Goal: Task Accomplishment & Management: Manage account settings

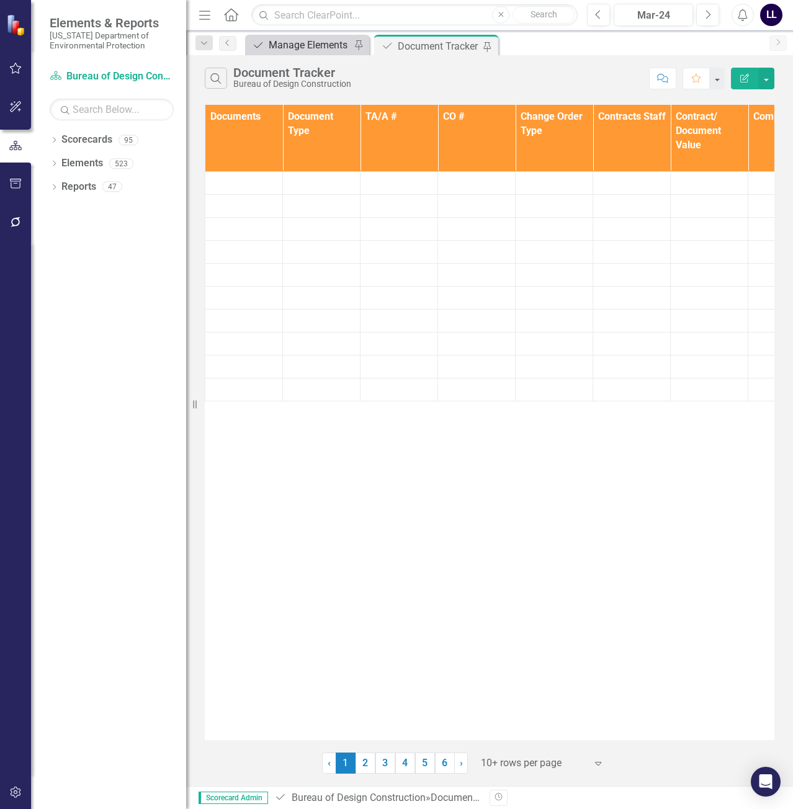
click at [312, 45] on div "Manage Elements" at bounding box center [310, 45] width 82 height 16
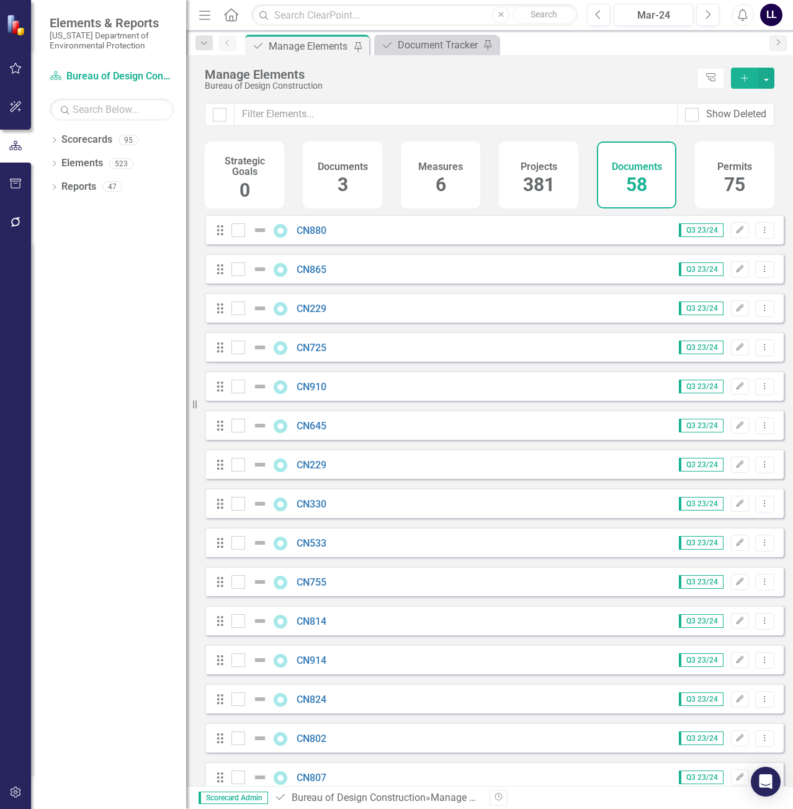
click at [741, 81] on icon "Add" at bounding box center [744, 78] width 11 height 9
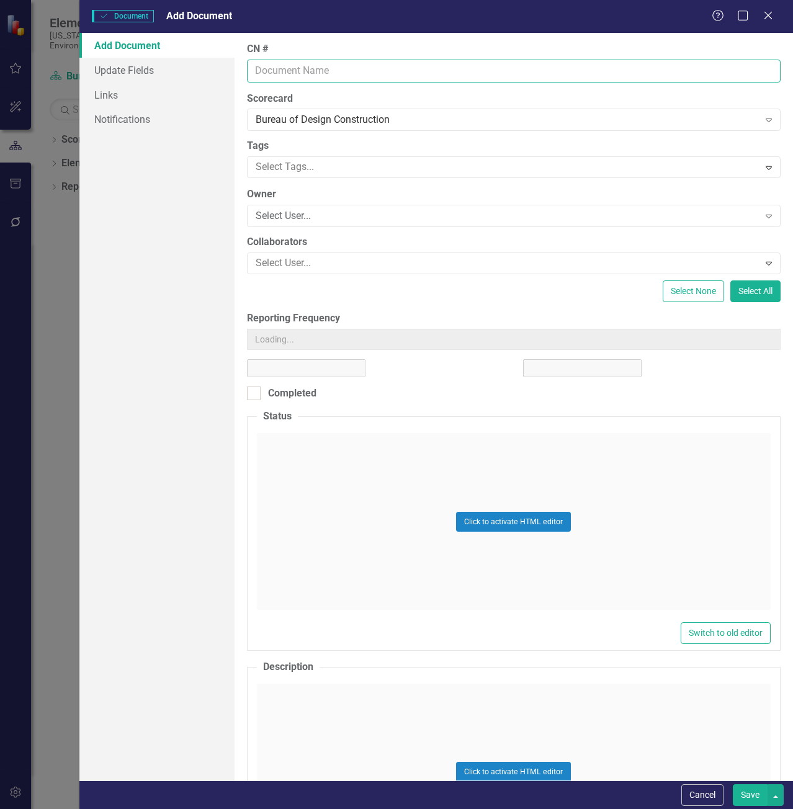
click at [282, 77] on input "CN #" at bounding box center [514, 71] width 534 height 23
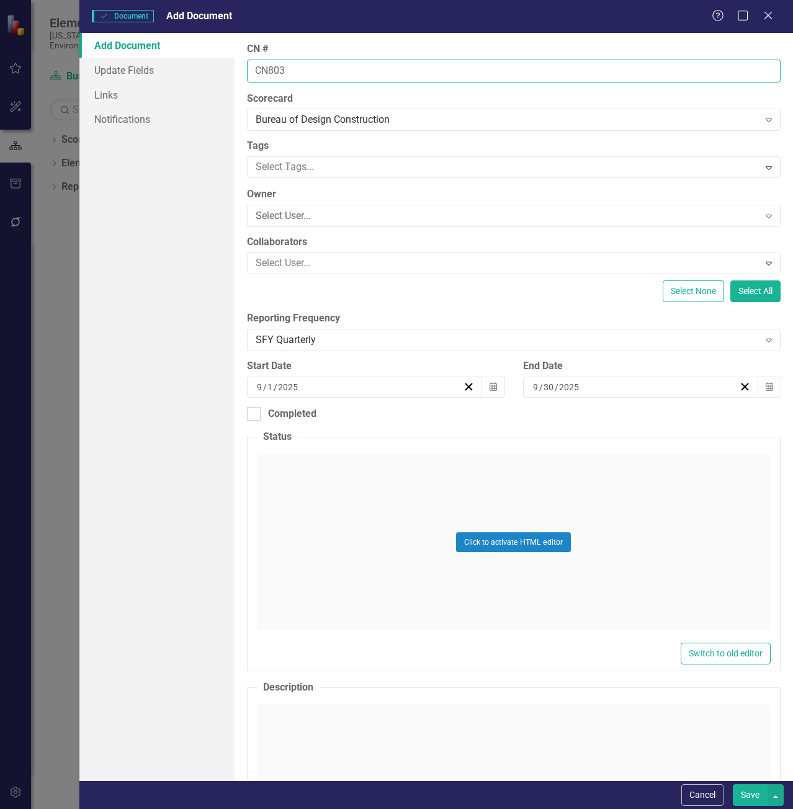
type input "CN803"
click at [733, 785] on button "Save" at bounding box center [750, 796] width 35 height 22
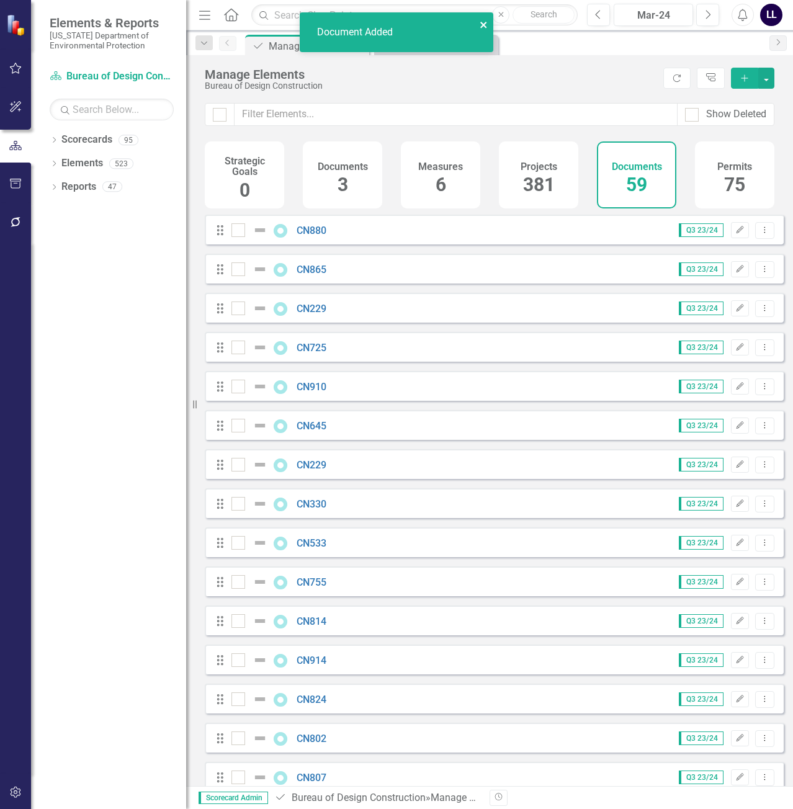
click at [482, 26] on icon "close" at bounding box center [483, 25] width 6 height 6
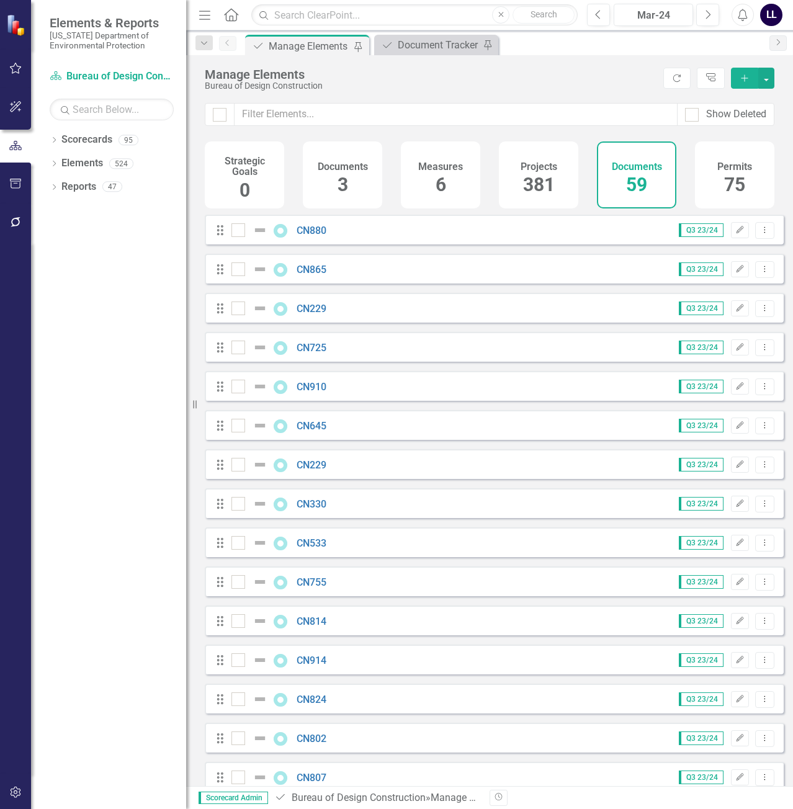
click at [418, 45] on div "Document Added" at bounding box center [396, 37] width 199 height 55
click at [427, 44] on div "Document Tracker" at bounding box center [439, 45] width 82 height 16
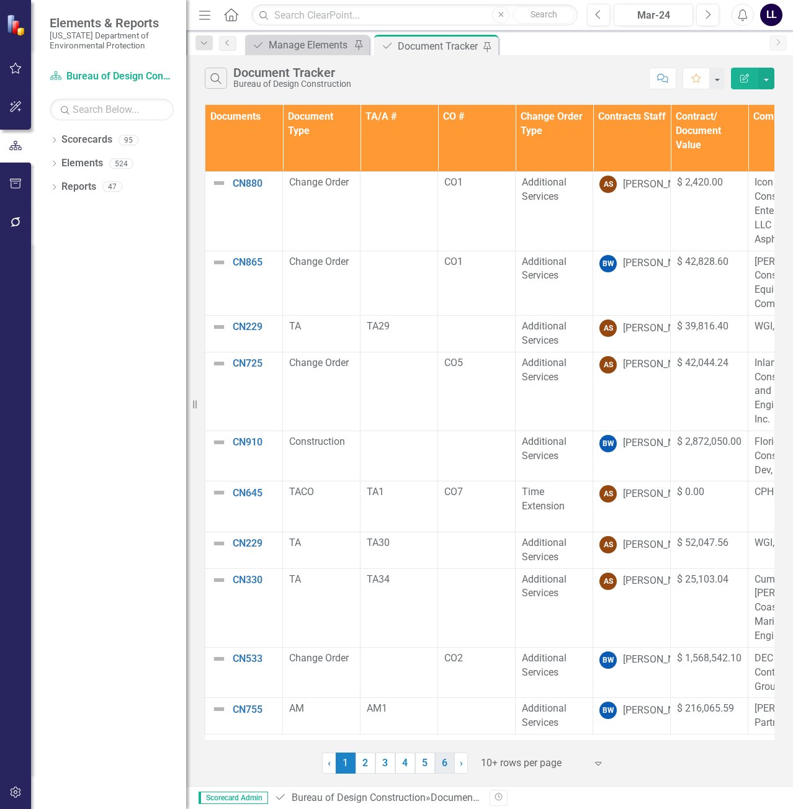
click at [446, 765] on link "6" at bounding box center [445, 763] width 20 height 21
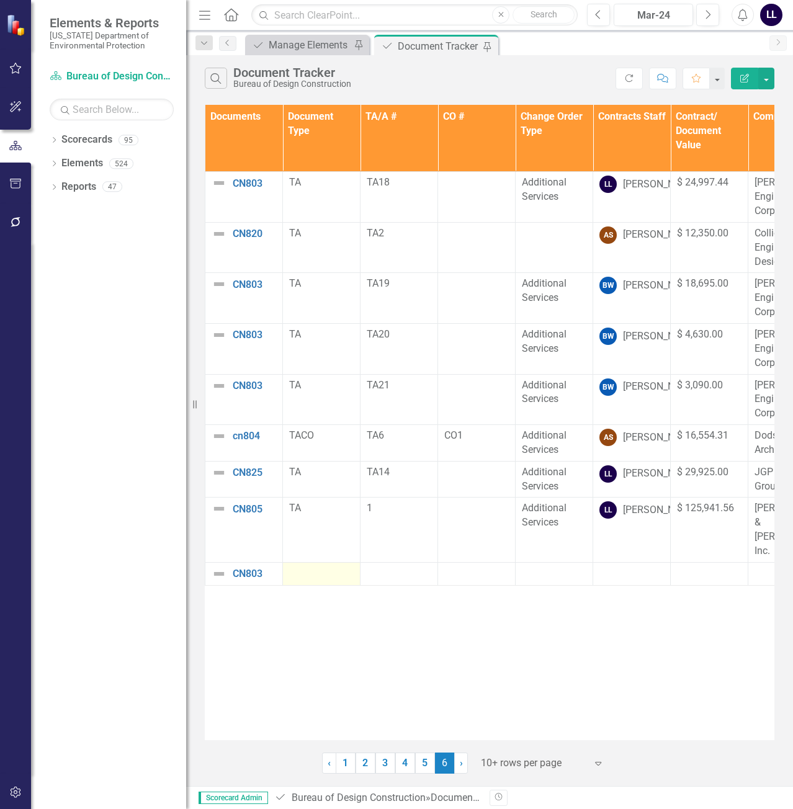
click at [310, 575] on div at bounding box center [321, 574] width 65 height 15
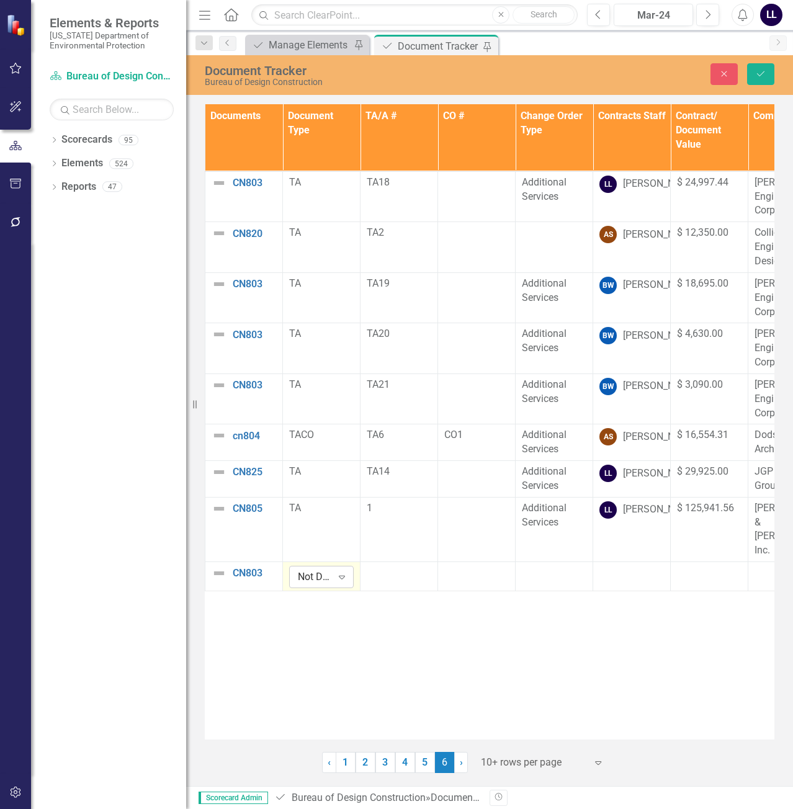
click at [331, 588] on div "Not Defined Expand" at bounding box center [321, 577] width 65 height 22
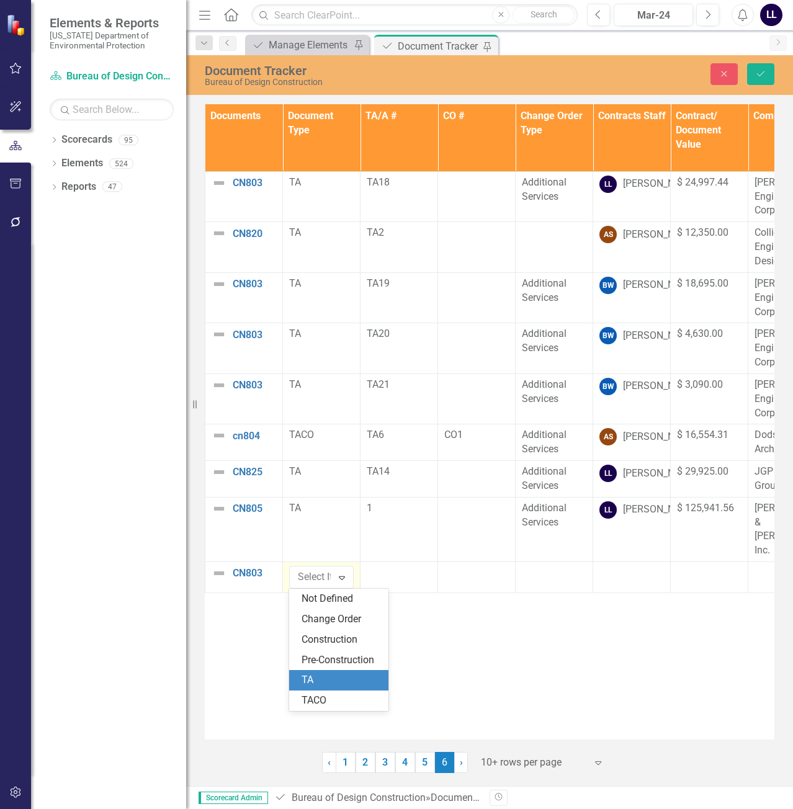
click at [320, 675] on div "TA" at bounding box center [341, 681] width 79 height 14
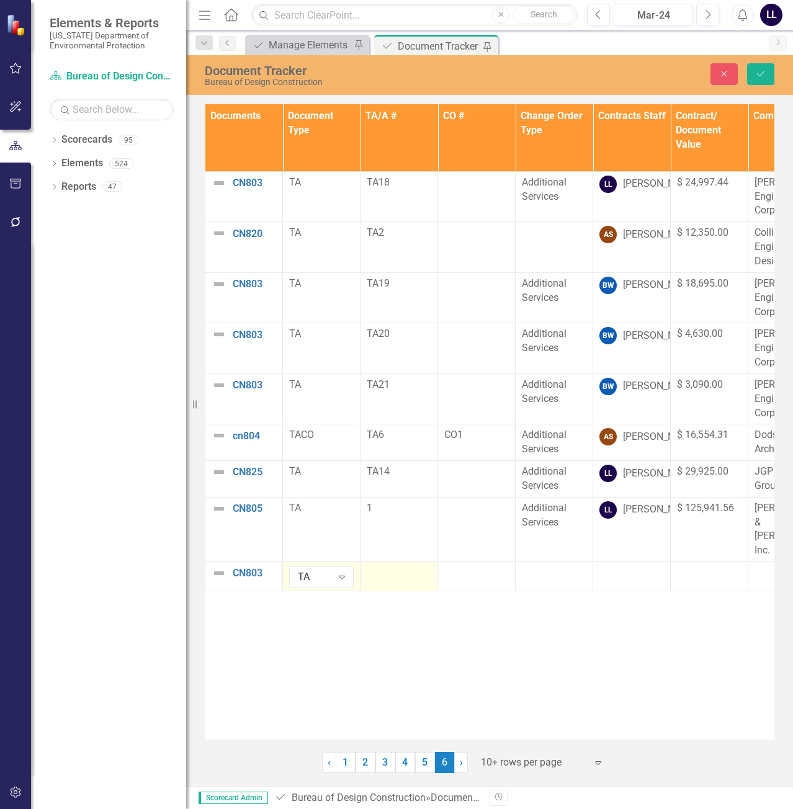
click at [394, 570] on div at bounding box center [399, 573] width 65 height 15
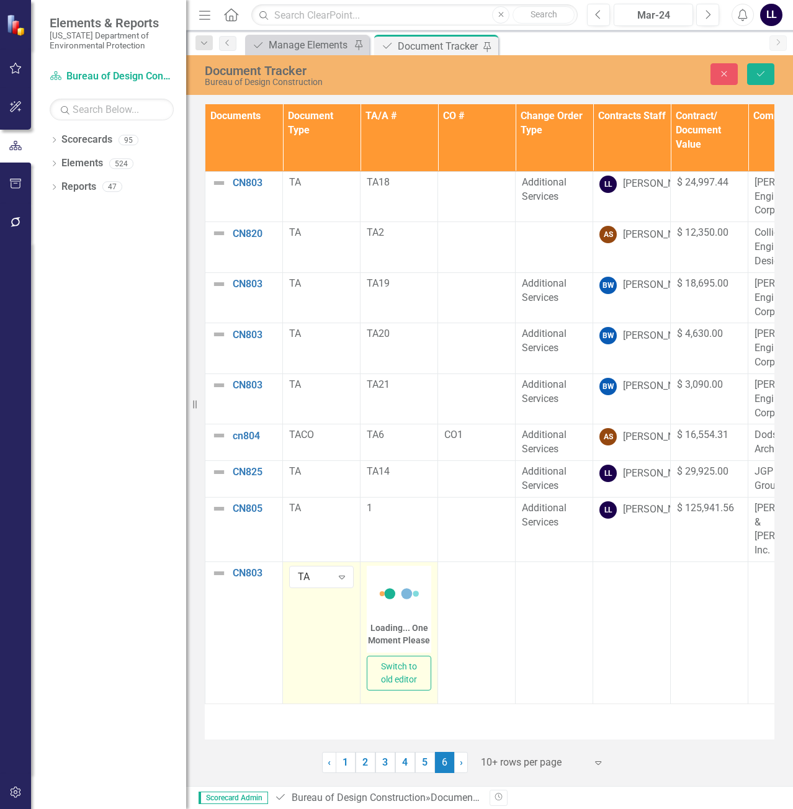
click at [392, 597] on icon at bounding box center [399, 594] width 50 height 50
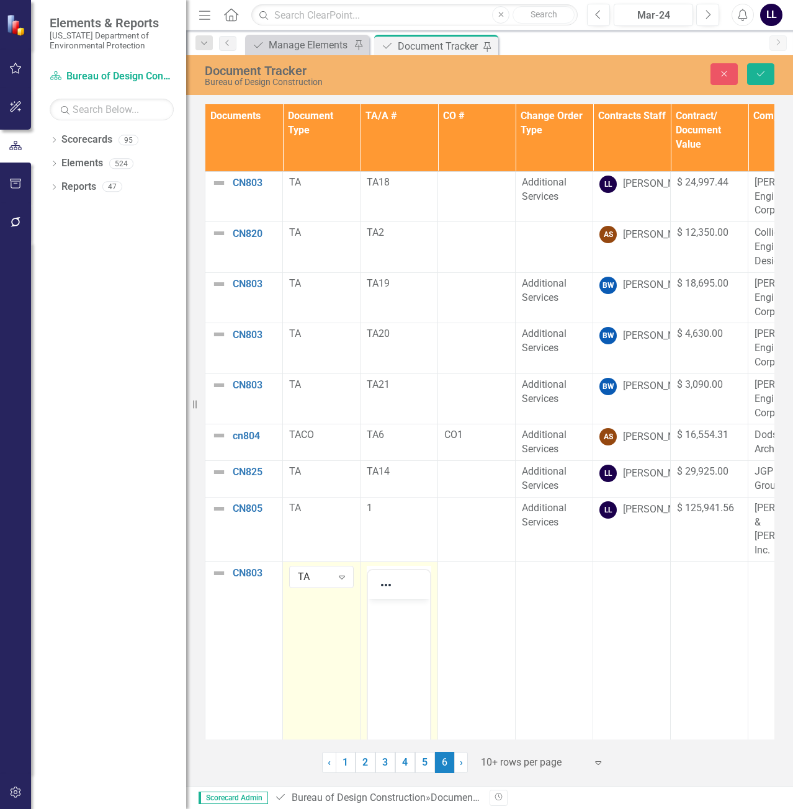
click at [393, 634] on body "Rich Text Area. Press ALT-0 for help." at bounding box center [399, 693] width 62 height 186
click at [331, 663] on td "TA Expand" at bounding box center [322, 715] width 78 height 307
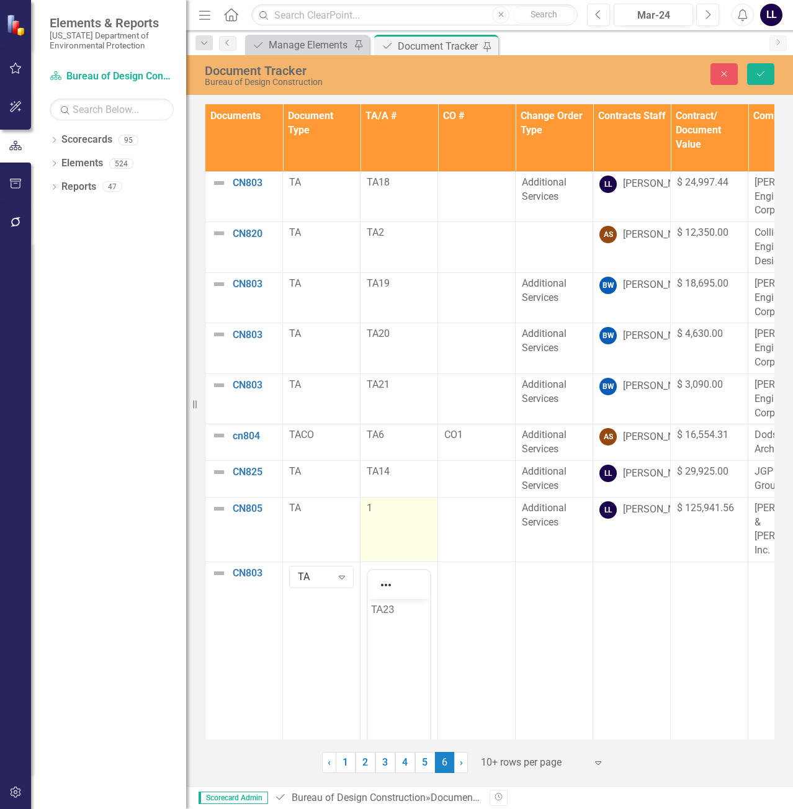
click at [397, 531] on td "1" at bounding box center [400, 529] width 78 height 65
click at [404, 561] on body "1" at bounding box center [399, 627] width 62 height 186
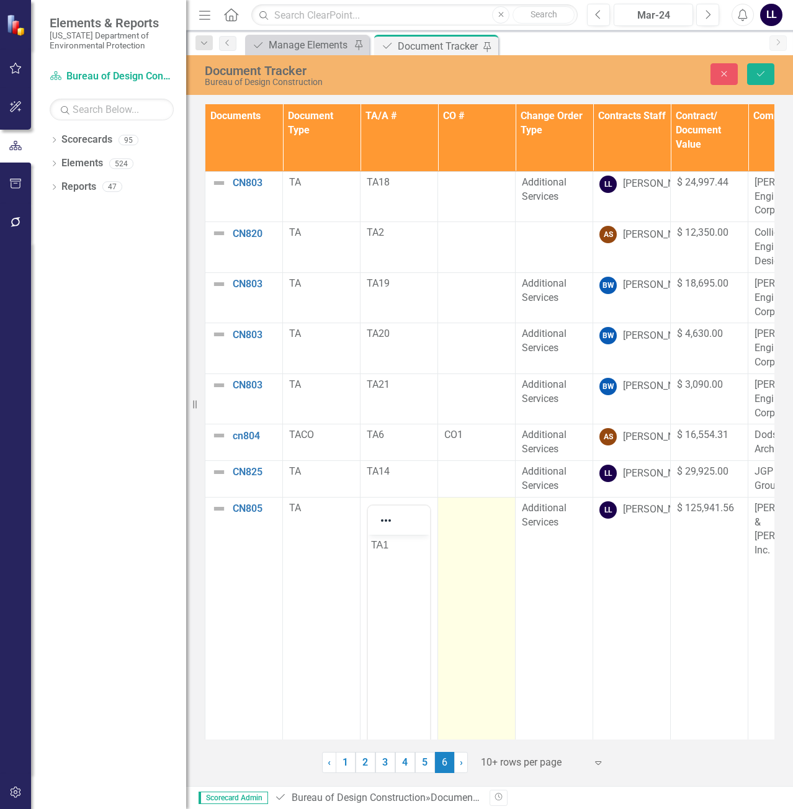
click at [490, 610] on td at bounding box center [477, 650] width 78 height 307
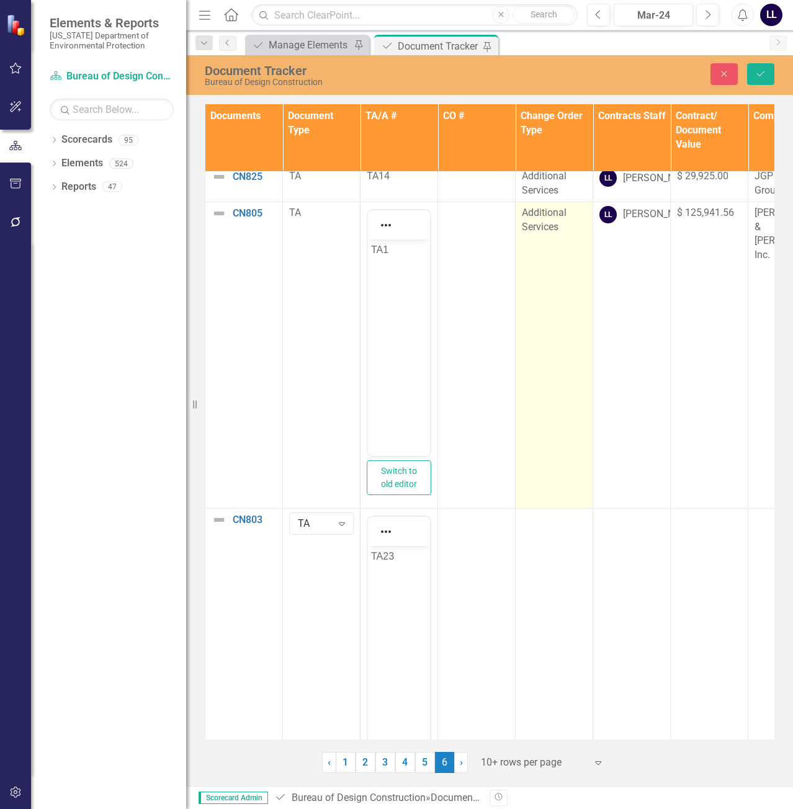
scroll to position [394, 0]
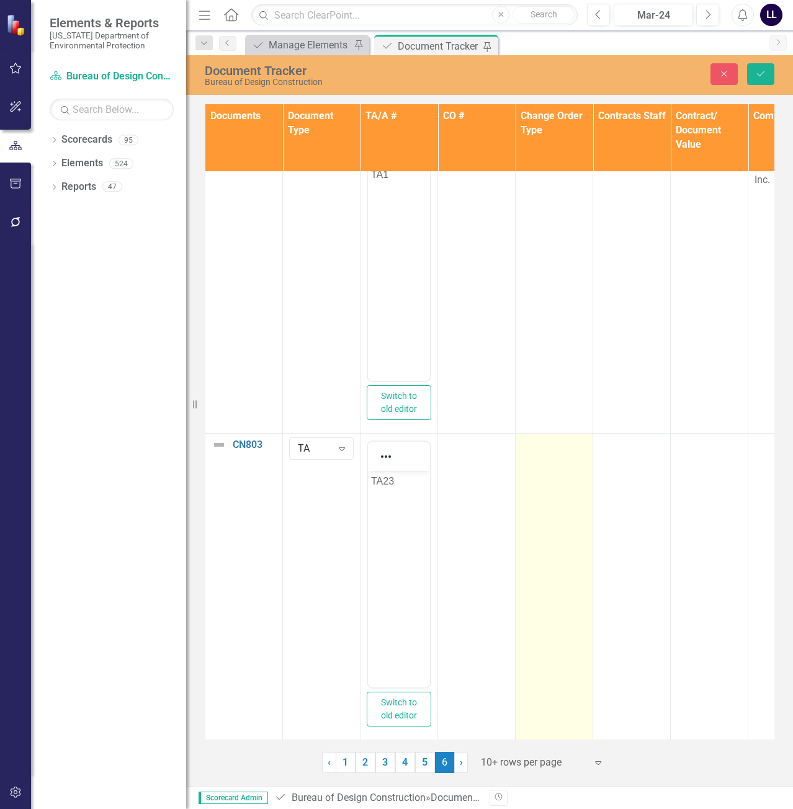
click at [556, 487] on td at bounding box center [555, 586] width 78 height 307
click at [570, 444] on icon "Expand" at bounding box center [575, 449] width 12 height 10
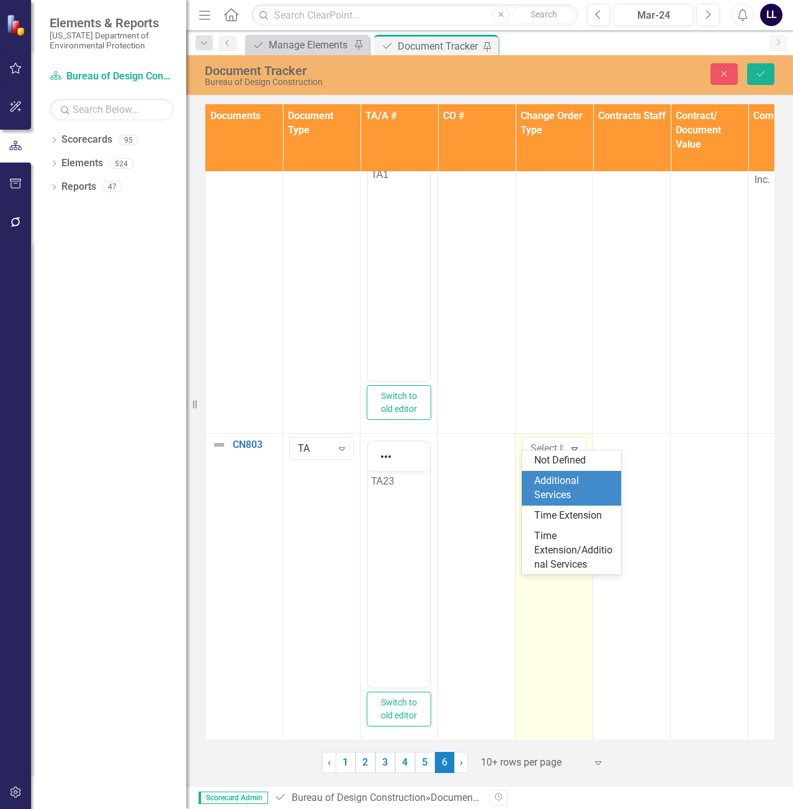
click at [554, 489] on div "Additional Services" at bounding box center [573, 488] width 79 height 29
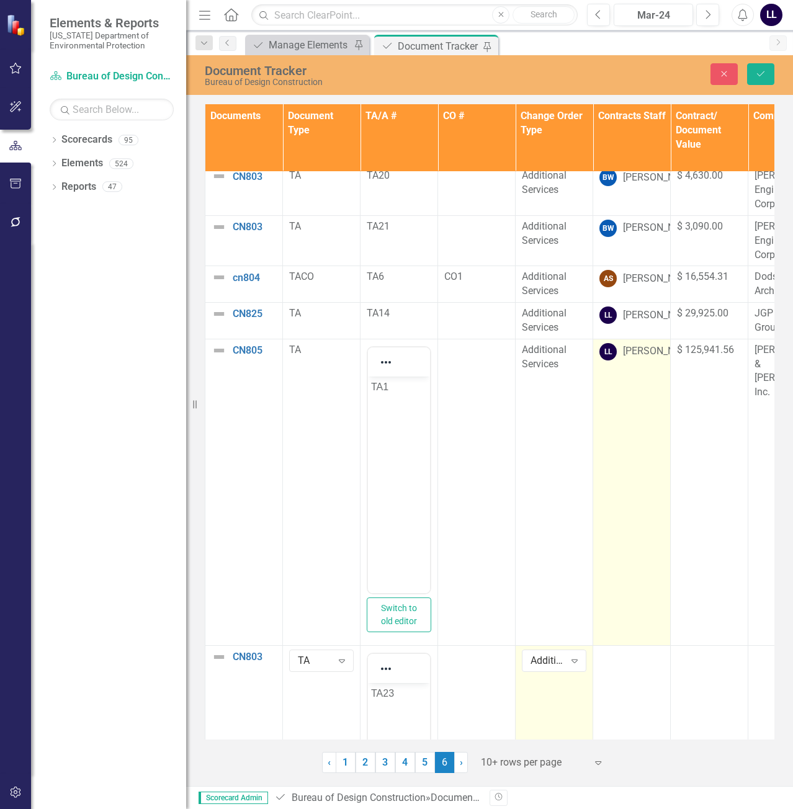
scroll to position [0, 0]
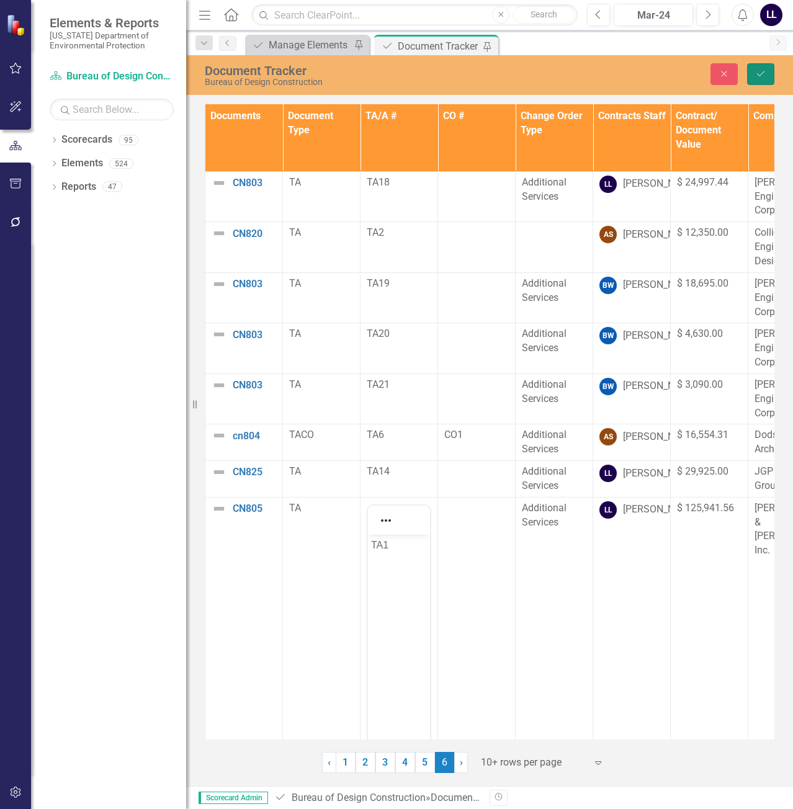
click at [765, 71] on icon "Save" at bounding box center [760, 74] width 11 height 9
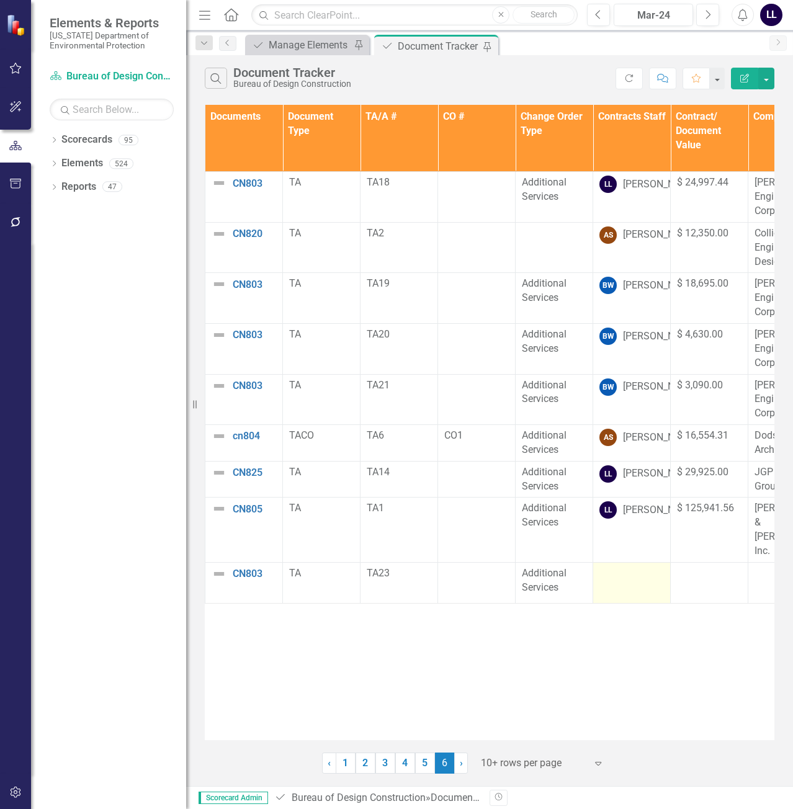
click at [630, 582] on td at bounding box center [632, 583] width 78 height 42
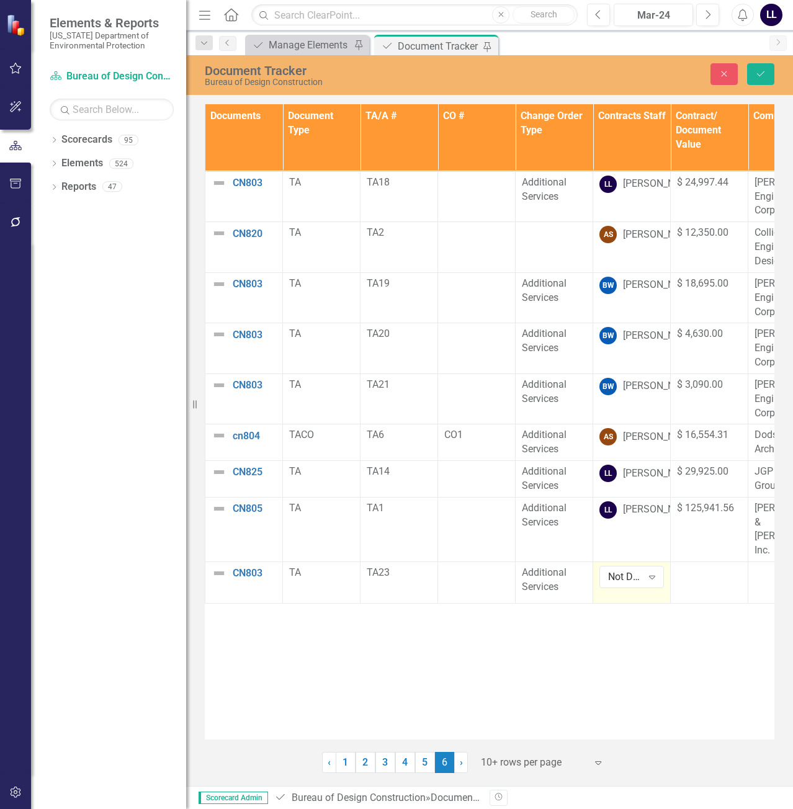
click at [630, 582] on div "Not Defined" at bounding box center [625, 577] width 34 height 14
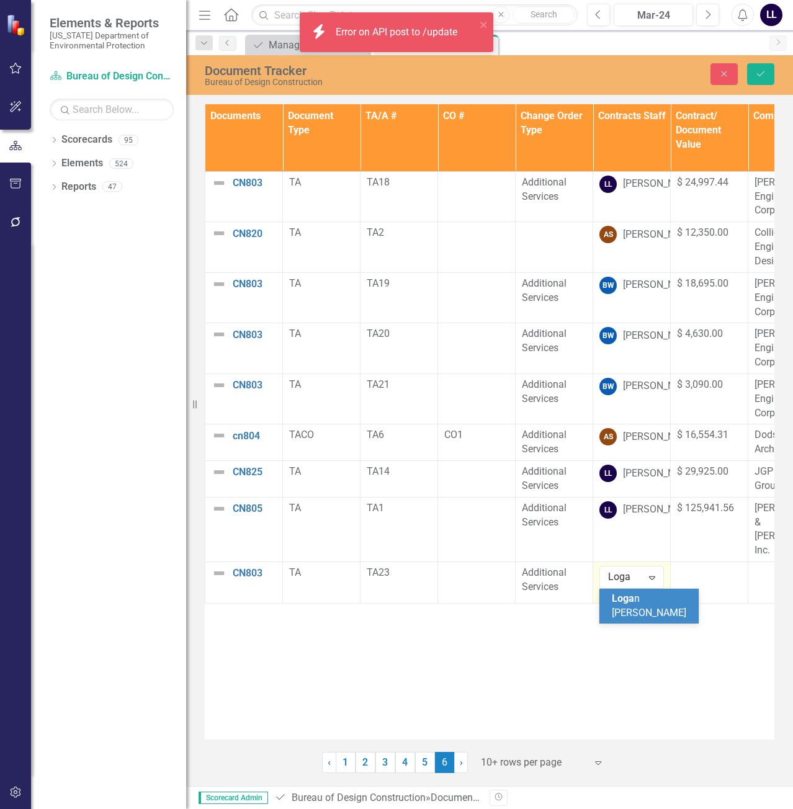
type input "[PERSON_NAME]"
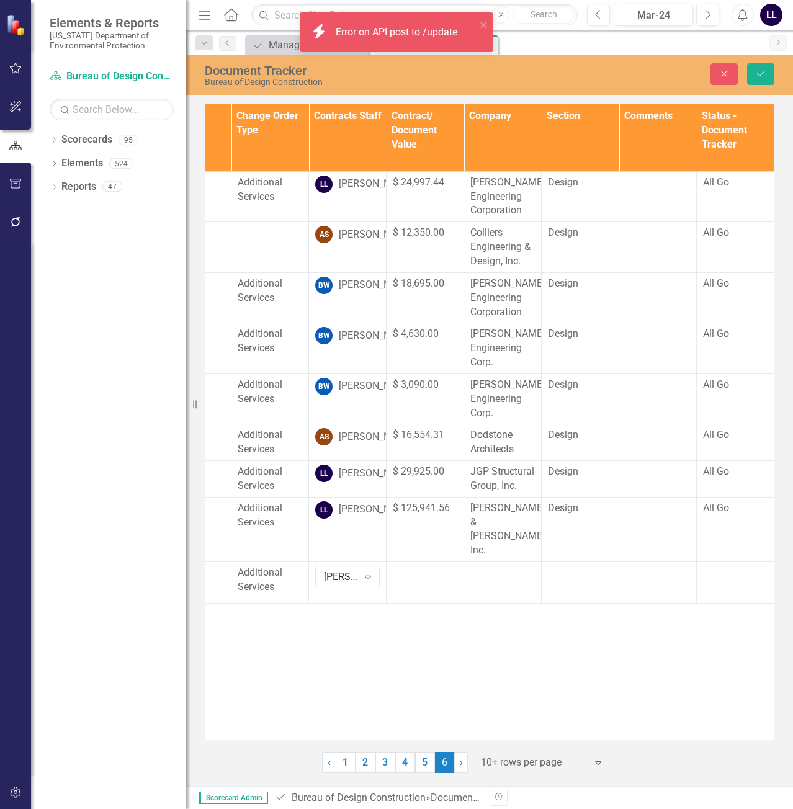
scroll to position [0, 289]
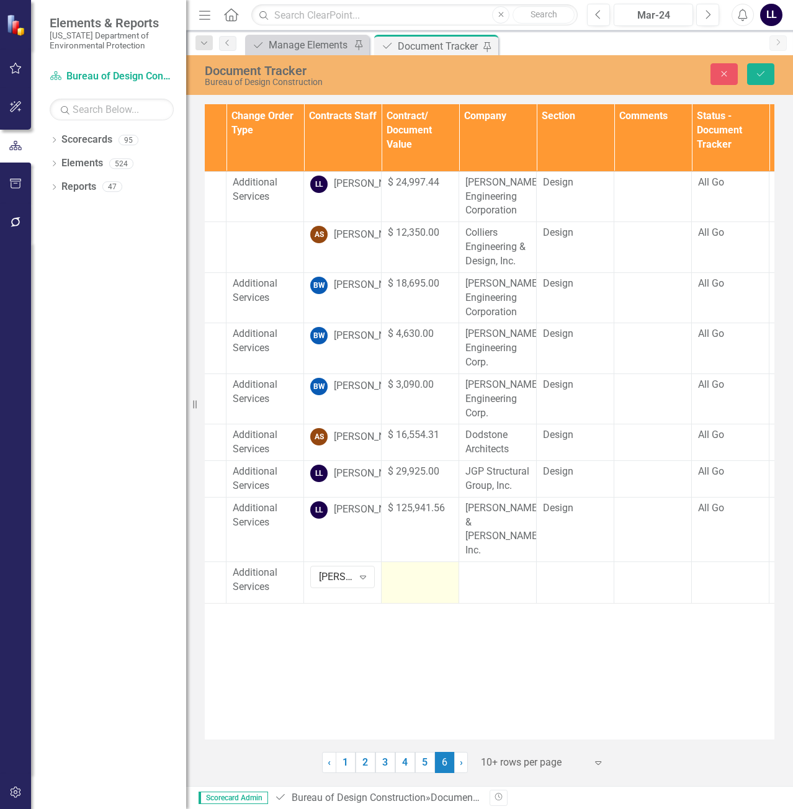
drag, startPoint x: 376, startPoint y: 569, endPoint x: 410, endPoint y: 577, distance: 34.9
click at [376, 569] on td "[PERSON_NAME] Expand" at bounding box center [343, 583] width 78 height 42
click at [420, 574] on div at bounding box center [420, 573] width 65 height 15
click at [404, 580] on input "number" at bounding box center [420, 577] width 65 height 23
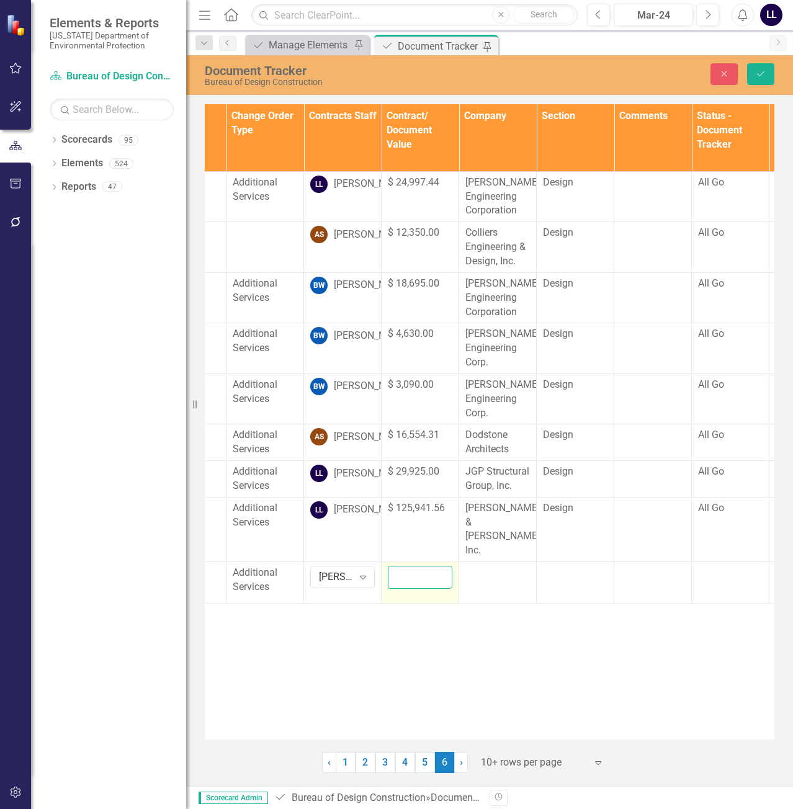
click at [420, 572] on input "number" at bounding box center [420, 577] width 65 height 23
type input "28594.25"
click at [543, 614] on div "Documents Document Type TA/A # CO # Change Order Type Contracts Staff Contract/…" at bounding box center [490, 422] width 570 height 636
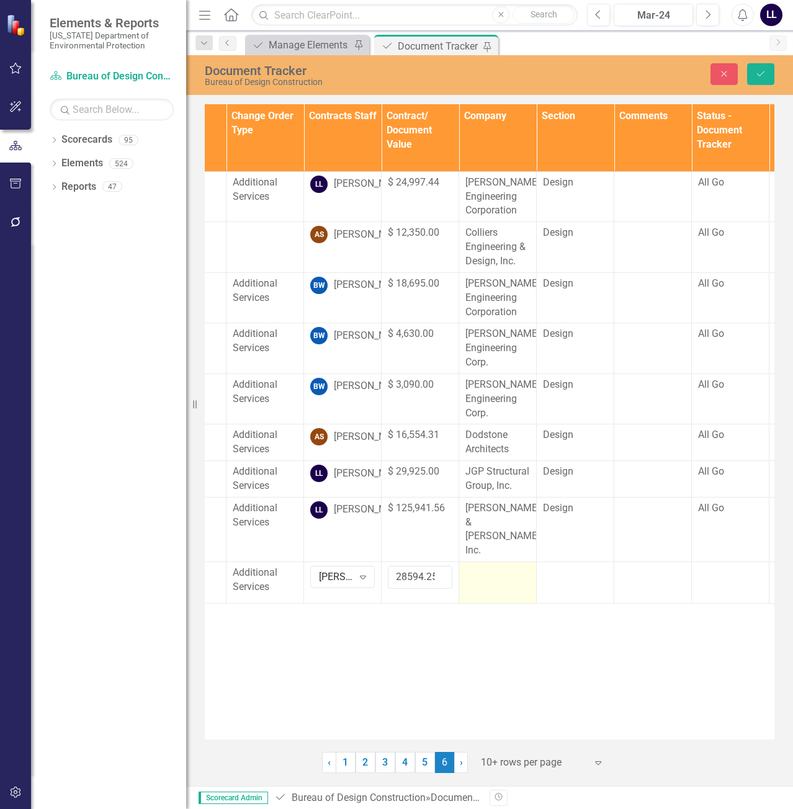
click at [496, 578] on div at bounding box center [498, 573] width 65 height 15
click at [489, 588] on icon "Reveal or hide additional toolbar items" at bounding box center [484, 585] width 15 height 15
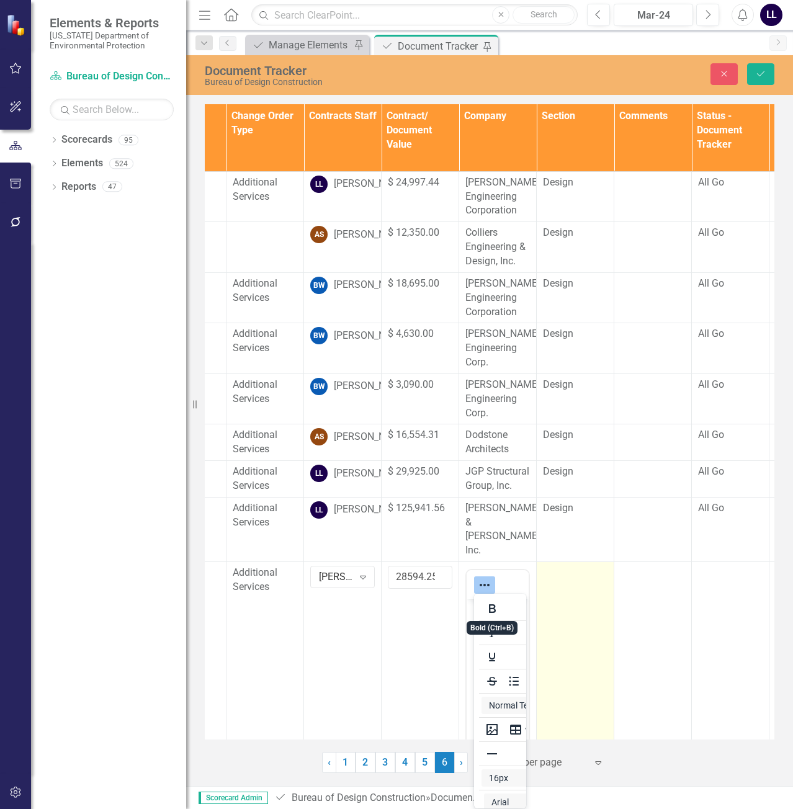
click at [574, 591] on td at bounding box center [576, 715] width 78 height 307
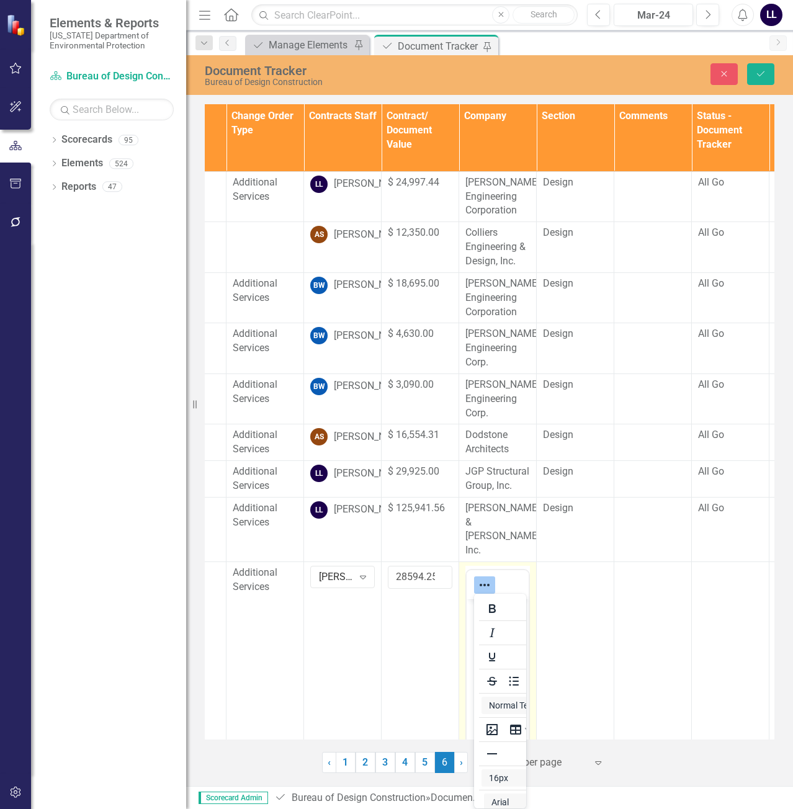
click at [479, 586] on icon "Reveal or hide additional toolbar items" at bounding box center [484, 585] width 15 height 15
click at [498, 611] on p "Rich Text Area. Press ALT-0 for help." at bounding box center [498, 610] width 56 height 15
click at [503, 618] on body "Rich Text Area. Press ALT-0 for help." at bounding box center [498, 693] width 62 height 186
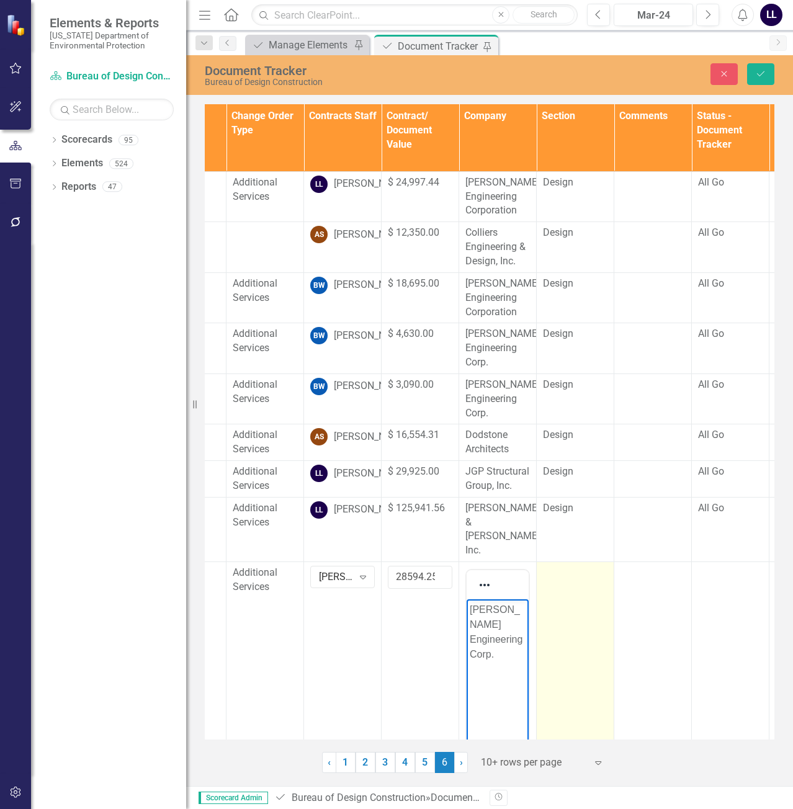
click at [579, 596] on td at bounding box center [576, 715] width 78 height 307
click at [572, 580] on div "Not Defined" at bounding box center [569, 577] width 34 height 14
drag, startPoint x: 575, startPoint y: 641, endPoint x: 17, endPoint y: 74, distance: 795.8
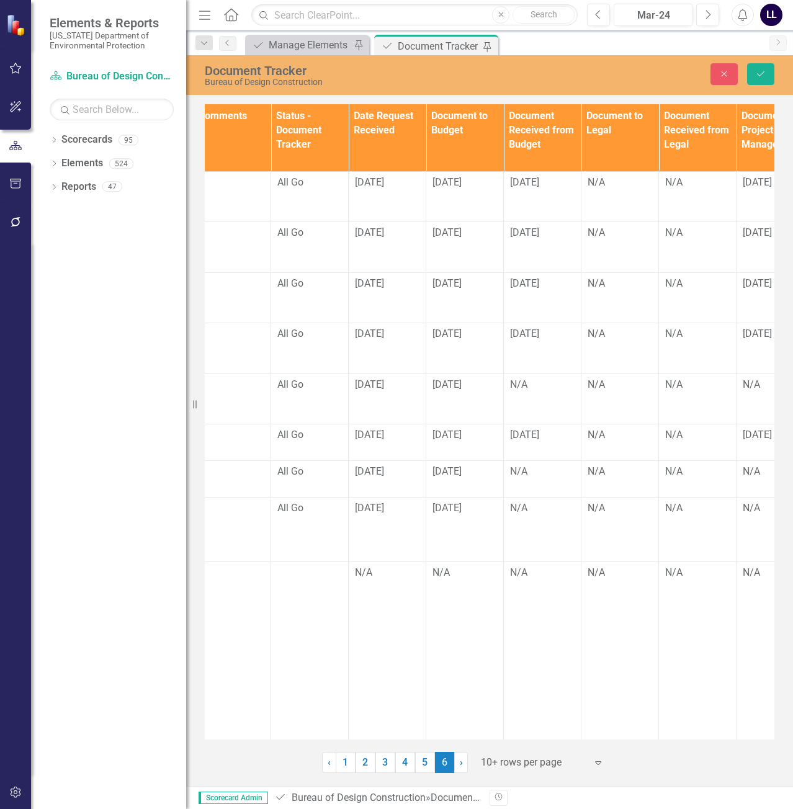
scroll to position [0, 618]
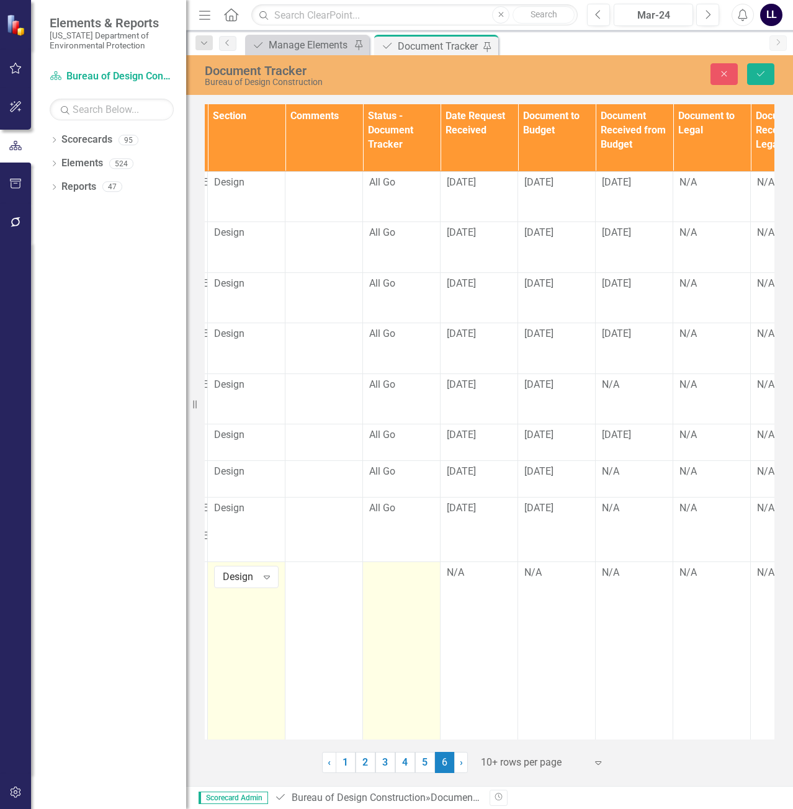
click at [392, 579] on div at bounding box center [401, 573] width 65 height 15
click at [399, 585] on div "Not Defined Expand" at bounding box center [401, 577] width 65 height 22
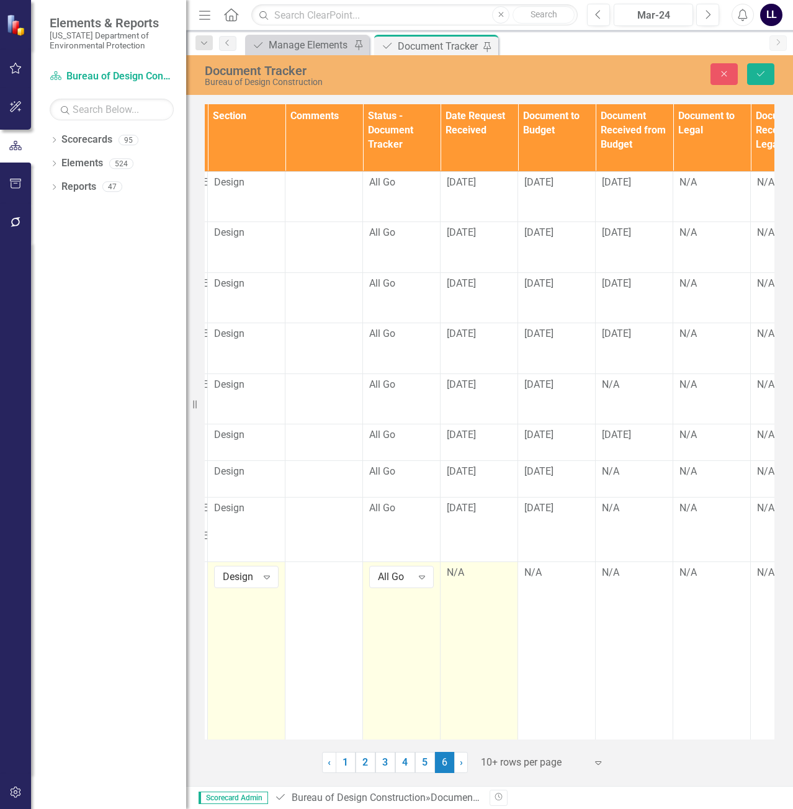
click at [480, 580] on div "N/A" at bounding box center [479, 573] width 65 height 14
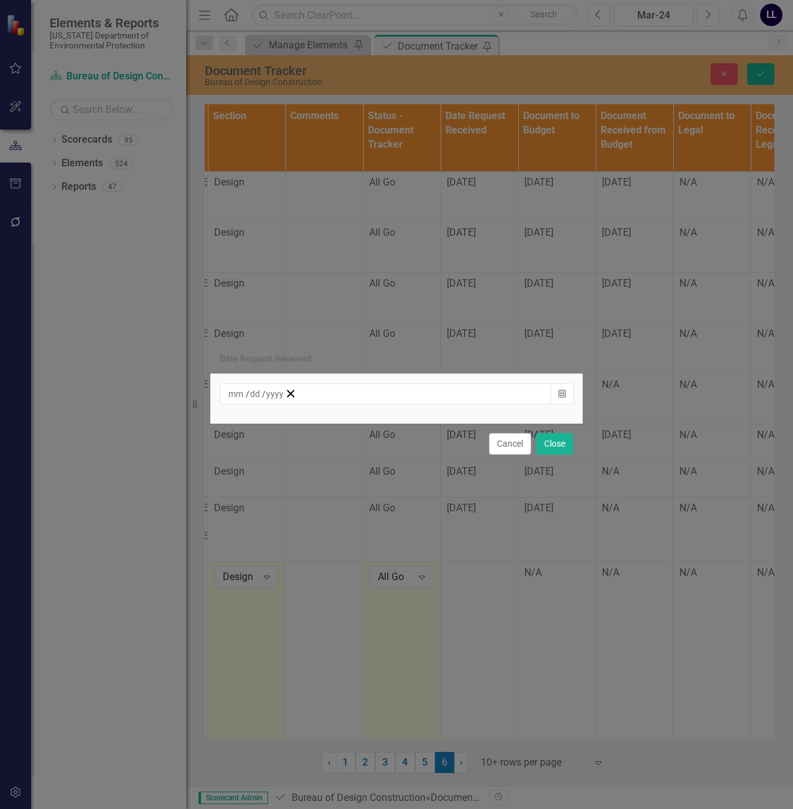
click at [285, 396] on div "/ /" at bounding box center [256, 394] width 57 height 12
click at [561, 443] on button "Close" at bounding box center [554, 444] width 37 height 22
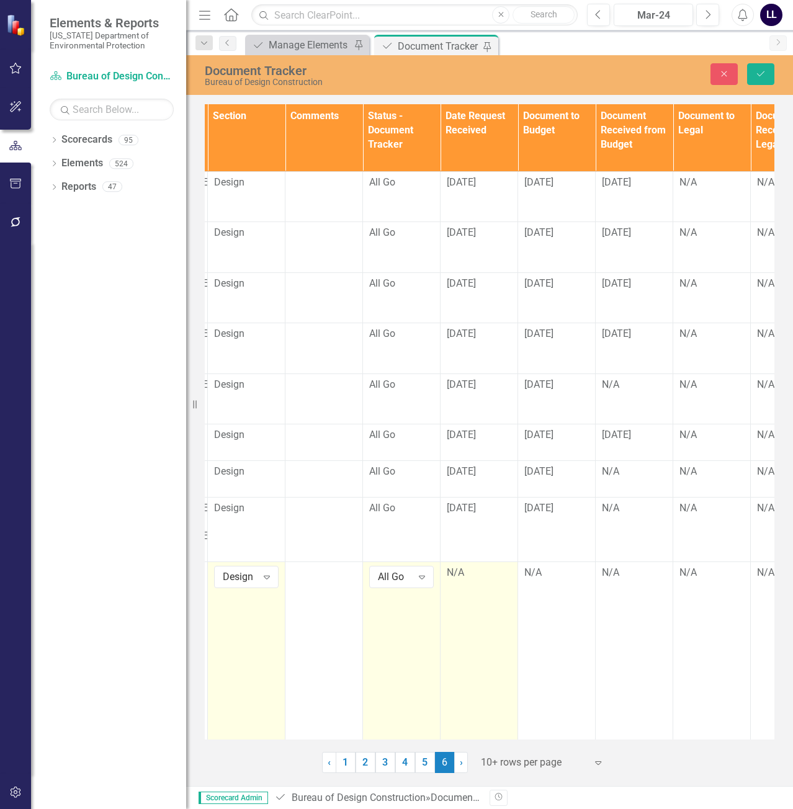
click at [463, 598] on td "N/A" at bounding box center [480, 715] width 78 height 307
click at [462, 573] on div "N/A" at bounding box center [479, 573] width 65 height 14
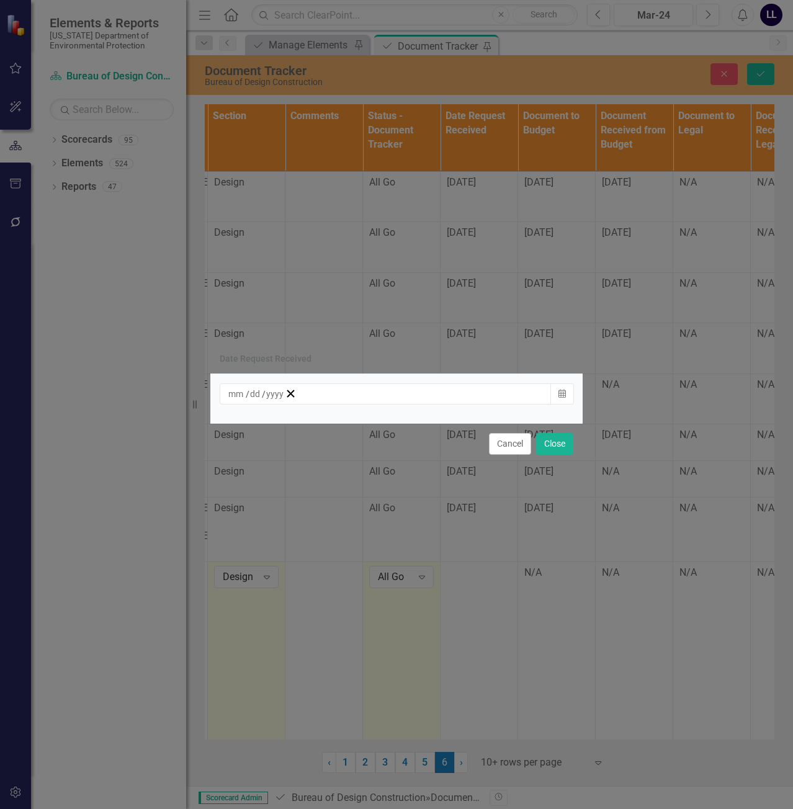
click at [285, 392] on div "/ /" at bounding box center [256, 394] width 57 height 12
click at [270, 487] on abbr "8" at bounding box center [267, 482] width 5 height 10
click at [551, 443] on button "Close" at bounding box center [554, 444] width 37 height 22
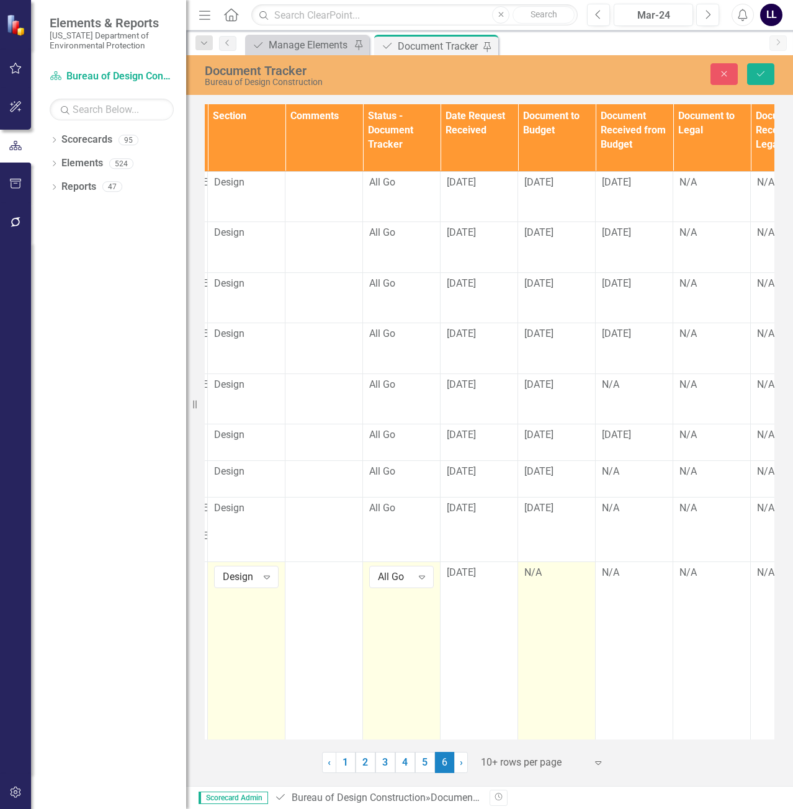
click at [538, 578] on div "N/A" at bounding box center [557, 573] width 65 height 14
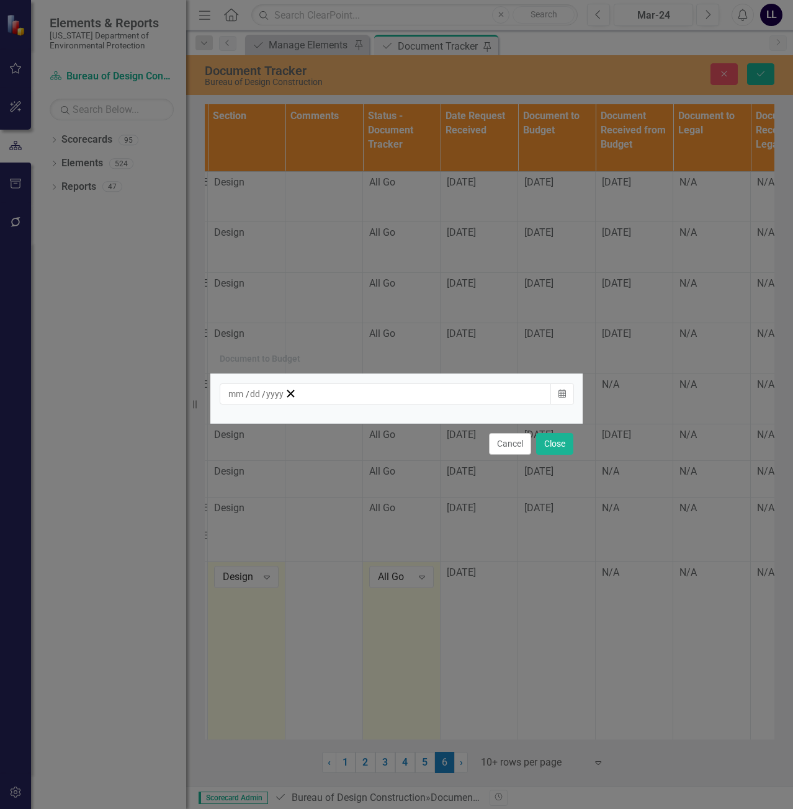
click at [285, 395] on div "/ /" at bounding box center [256, 394] width 57 height 12
click at [283, 490] on button "8" at bounding box center [267, 482] width 31 height 22
click at [559, 446] on button "Close" at bounding box center [554, 444] width 37 height 22
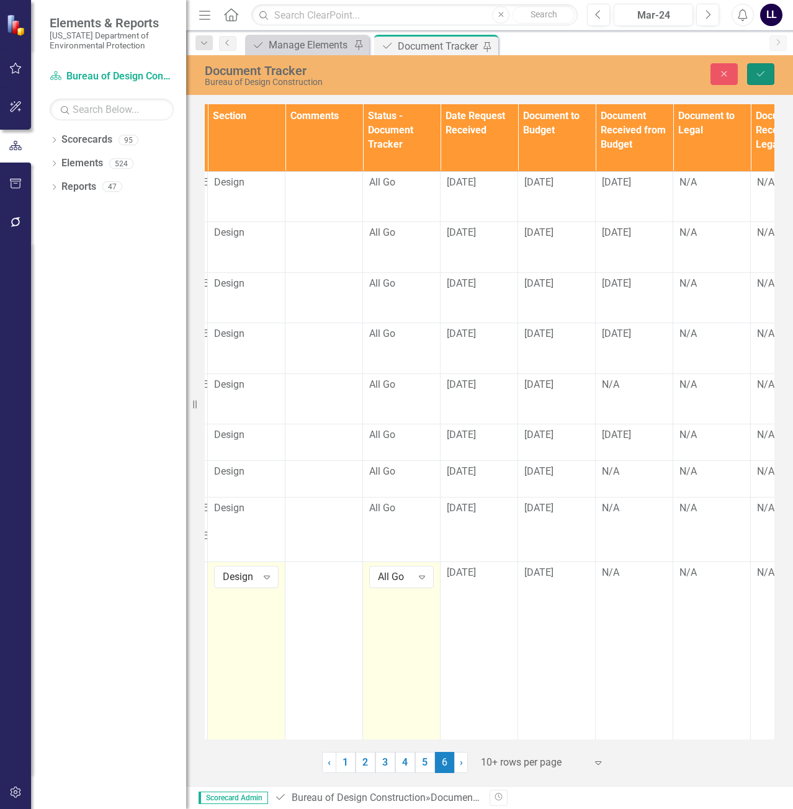
click at [765, 77] on icon "Save" at bounding box center [760, 74] width 11 height 9
